Goal: Obtain resource: Download file/media

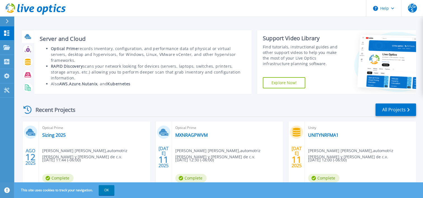
click at [28, 36] on icon at bounding box center [28, 36] width 6 height 4
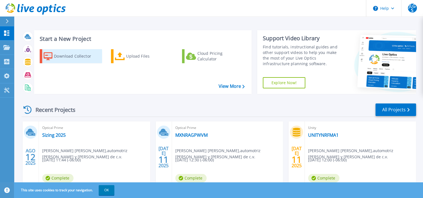
click at [67, 57] on div "Download Collector" at bounding box center [76, 56] width 45 height 11
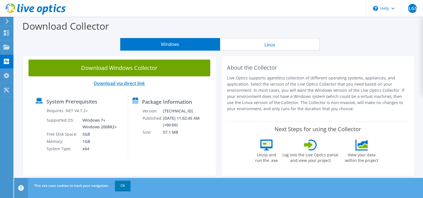
click at [131, 84] on link "Download via direct link" at bounding box center [119, 83] width 51 height 6
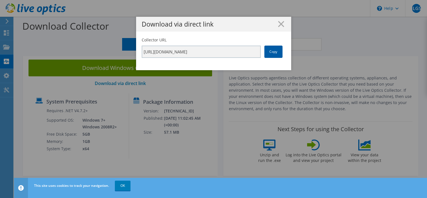
click at [270, 53] on link "Copy" at bounding box center [273, 52] width 18 height 12
click at [278, 25] on line at bounding box center [281, 24] width 6 height 6
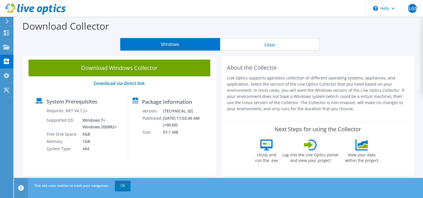
click at [274, 46] on button "Linux" at bounding box center [270, 44] width 100 height 13
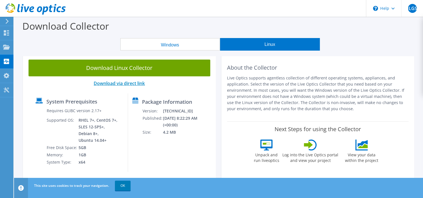
click at [132, 86] on link "Download via direct link" at bounding box center [119, 83] width 51 height 6
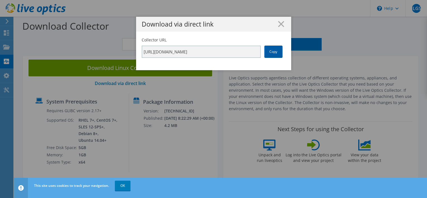
click at [267, 55] on link "Copy" at bounding box center [273, 52] width 18 height 12
click at [279, 25] on icon at bounding box center [281, 24] width 6 height 6
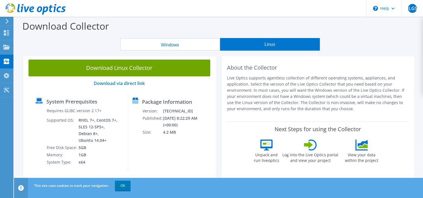
click at [174, 49] on button "Windows" at bounding box center [170, 44] width 100 height 13
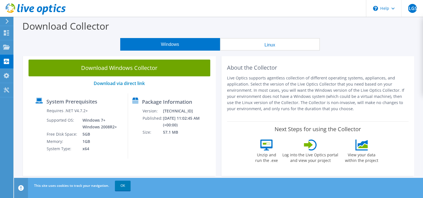
click at [256, 46] on button "Linux" at bounding box center [270, 44] width 100 height 13
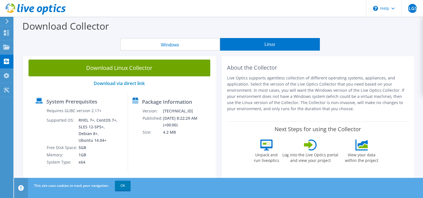
click at [170, 43] on button "Windows" at bounding box center [170, 44] width 100 height 13
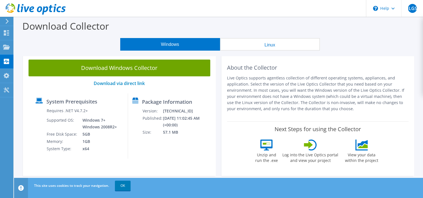
click at [262, 44] on button "Linux" at bounding box center [270, 44] width 100 height 13
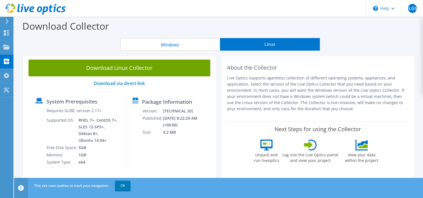
click at [156, 43] on button "Windows" at bounding box center [170, 44] width 100 height 13
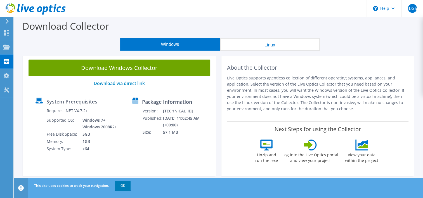
click at [5, 21] on icon at bounding box center [7, 21] width 4 height 5
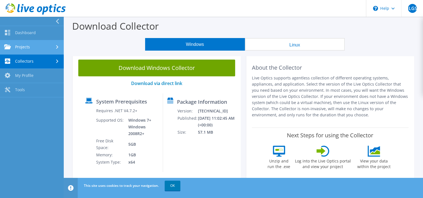
click at [18, 46] on link "Projects" at bounding box center [32, 47] width 64 height 14
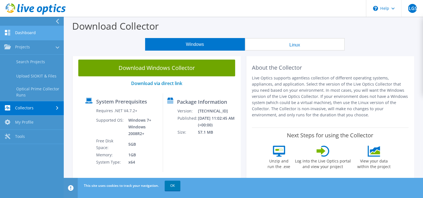
click at [24, 31] on link "Dashboard" at bounding box center [32, 33] width 64 height 14
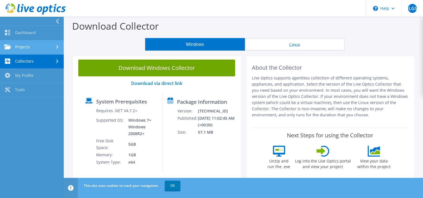
click at [24, 46] on link "Projects" at bounding box center [32, 47] width 64 height 14
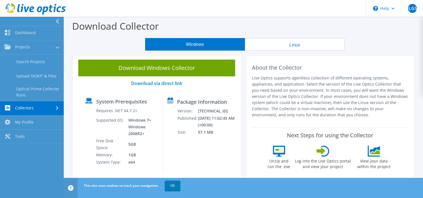
click at [29, 107] on link "Collectors" at bounding box center [32, 108] width 64 height 14
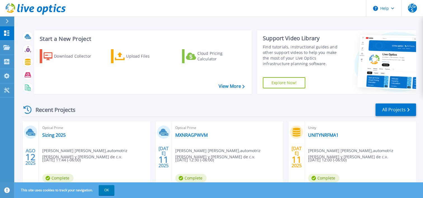
scroll to position [28, 0]
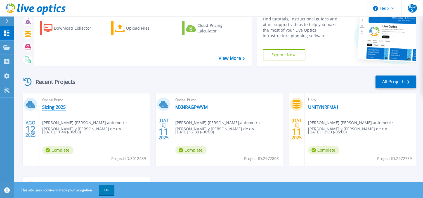
click at [57, 109] on link "Sizing 2025" at bounding box center [53, 107] width 23 height 6
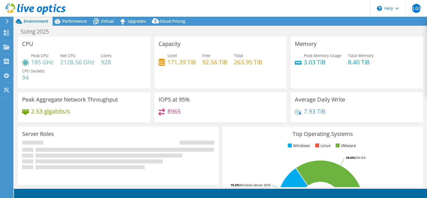
select select "USWest"
select select "USD"
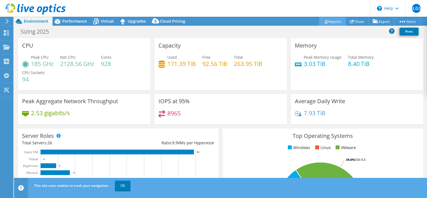
click at [329, 22] on link "Reports" at bounding box center [332, 21] width 27 height 9
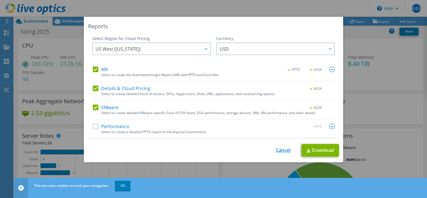
click at [281, 149] on link "Cancel" at bounding box center [283, 150] width 14 height 5
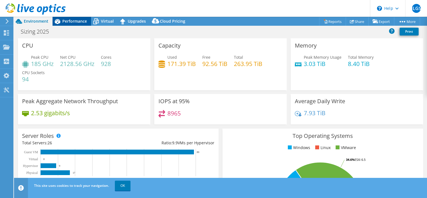
click at [75, 20] on span "Performance" at bounding box center [74, 20] width 25 height 5
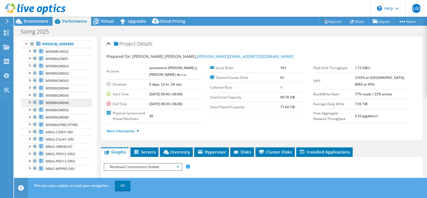
scroll to position [28, 0]
